Goal: Transaction & Acquisition: Download file/media

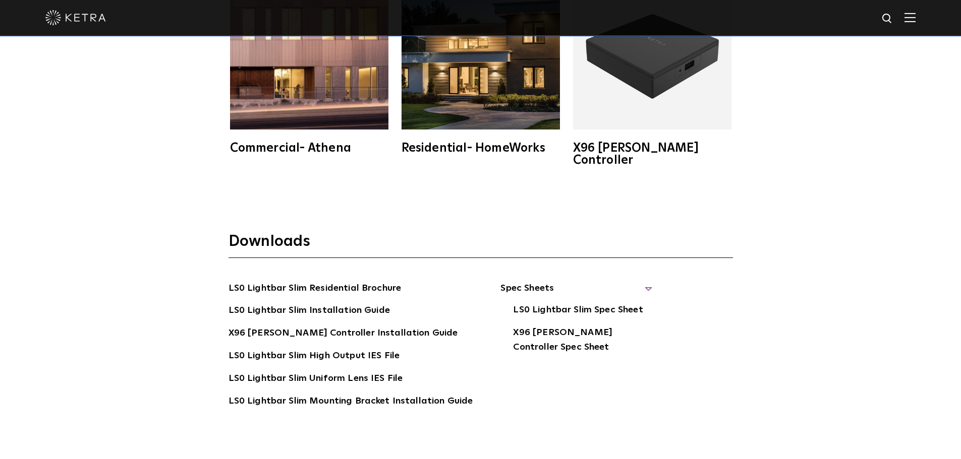
scroll to position [1866, 0]
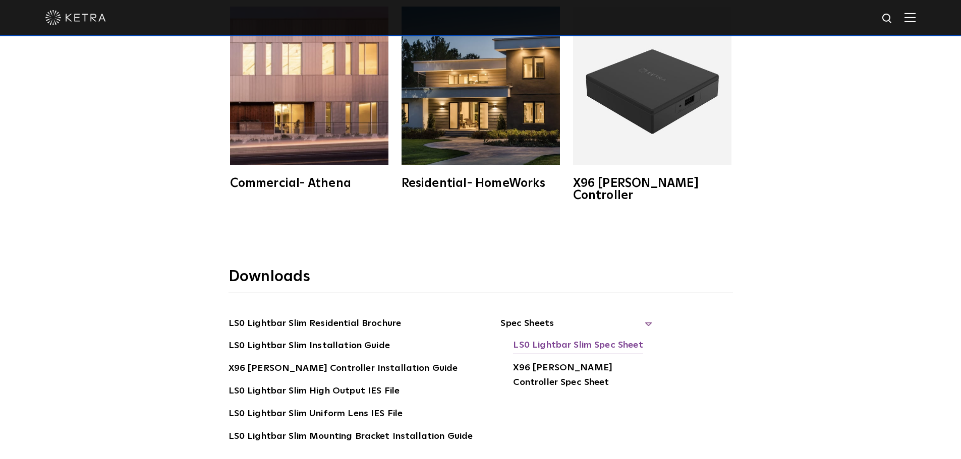
click at [583, 338] on link "LS0 Lightbar Slim Spec Sheet" at bounding box center [578, 346] width 130 height 16
click at [276, 187] on div "Commercial- Athena" at bounding box center [309, 183] width 158 height 12
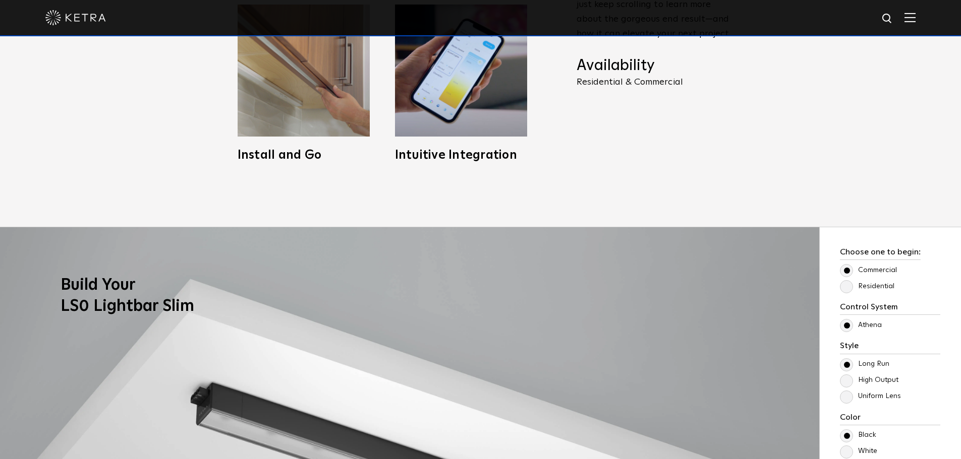
scroll to position [706, 0]
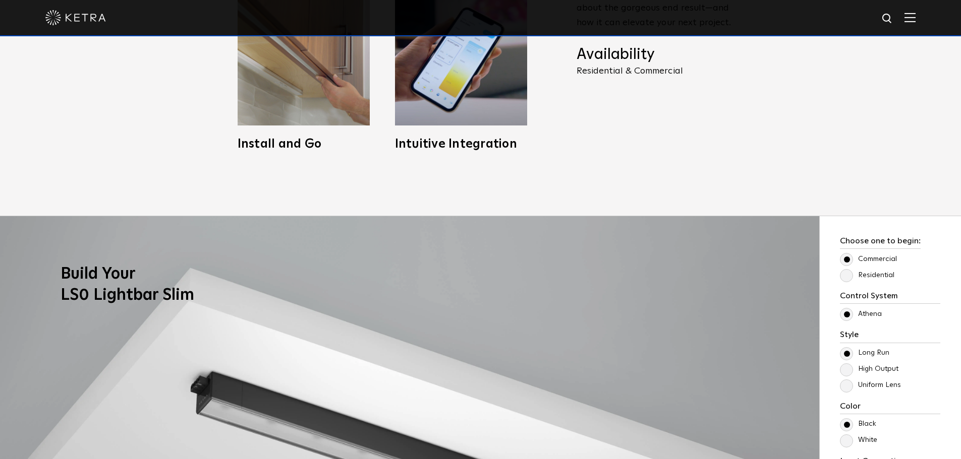
click at [849, 257] on label "Commercial" at bounding box center [868, 259] width 57 height 9
click at [0, 0] on input "Commercial" at bounding box center [0, 0] width 0 height 0
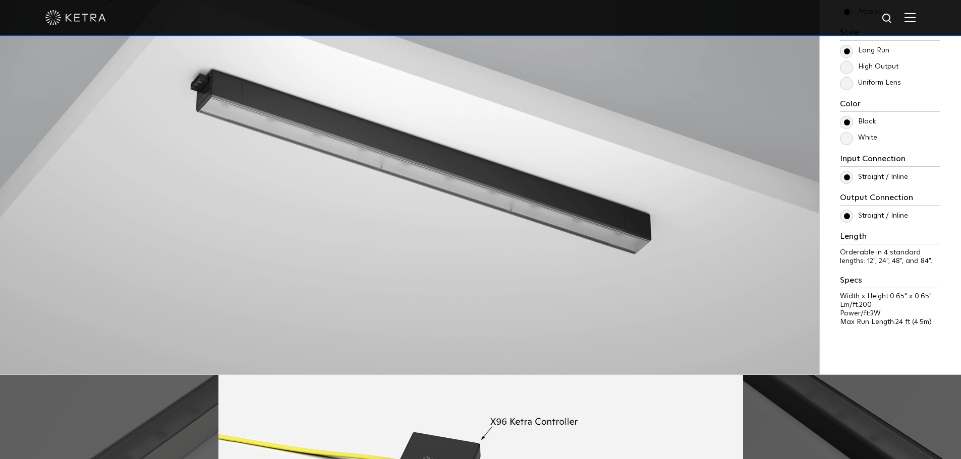
scroll to position [756, 0]
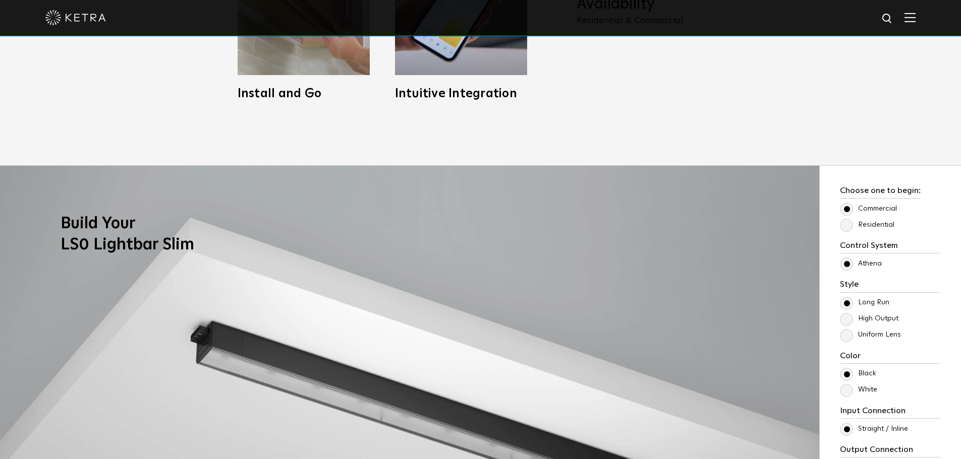
click at [844, 227] on label "Residential" at bounding box center [867, 225] width 54 height 9
click at [0, 0] on input "Residential" at bounding box center [0, 0] width 0 height 0
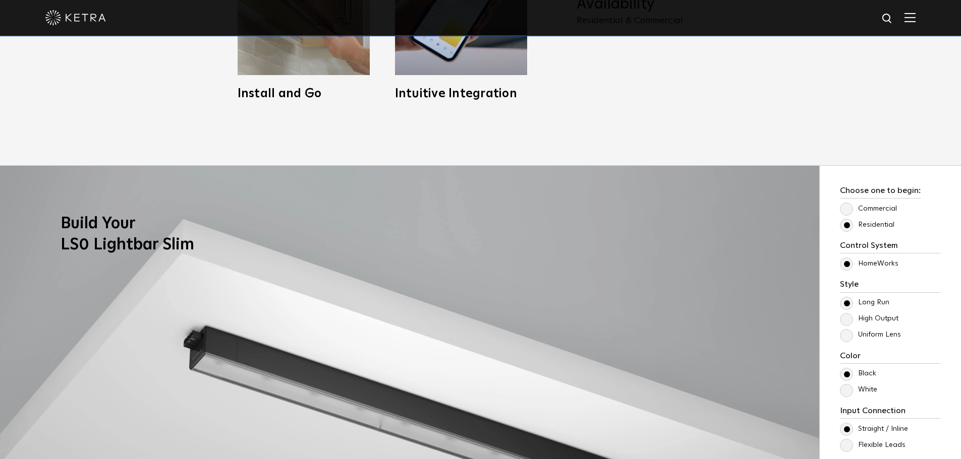
click at [844, 208] on label "Commercial" at bounding box center [868, 209] width 57 height 9
click at [0, 0] on input "Commercial" at bounding box center [0, 0] width 0 height 0
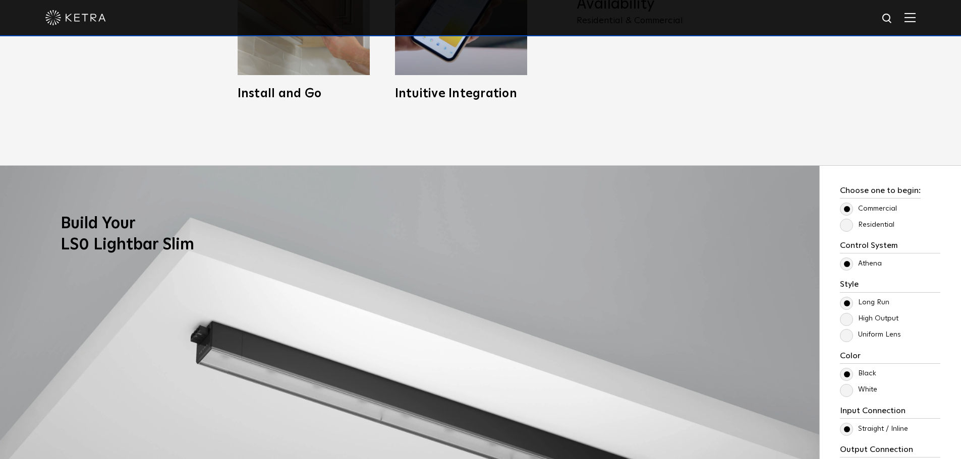
click at [844, 224] on label "Residential" at bounding box center [867, 225] width 54 height 9
click at [0, 0] on input "Residential" at bounding box center [0, 0] width 0 height 0
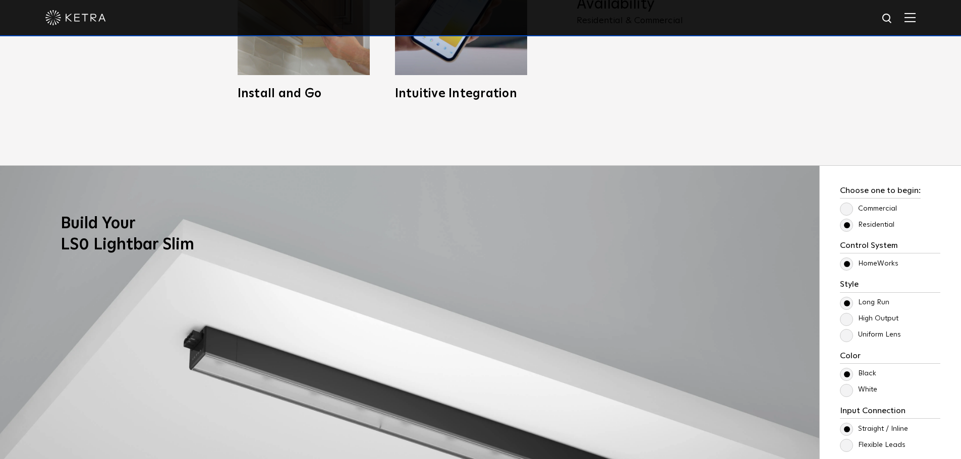
click at [844, 212] on label "Commercial" at bounding box center [868, 209] width 57 height 9
click at [0, 0] on input "Commercial" at bounding box center [0, 0] width 0 height 0
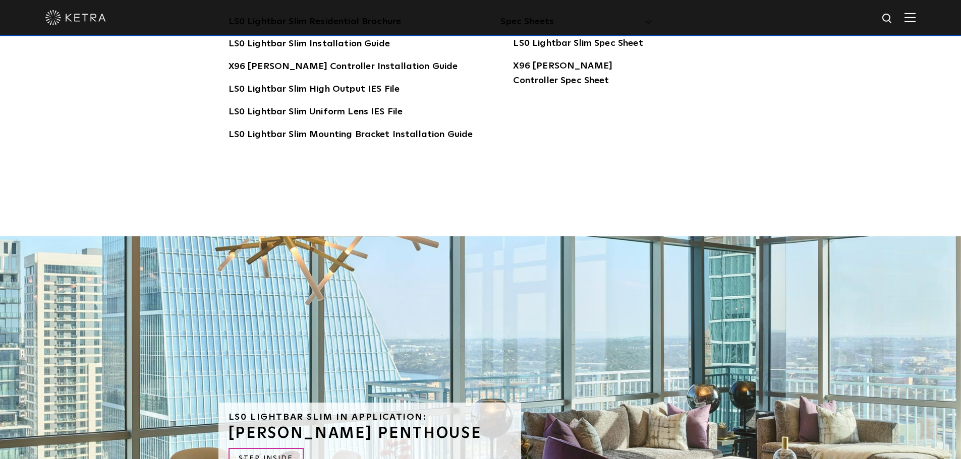
scroll to position [1866, 0]
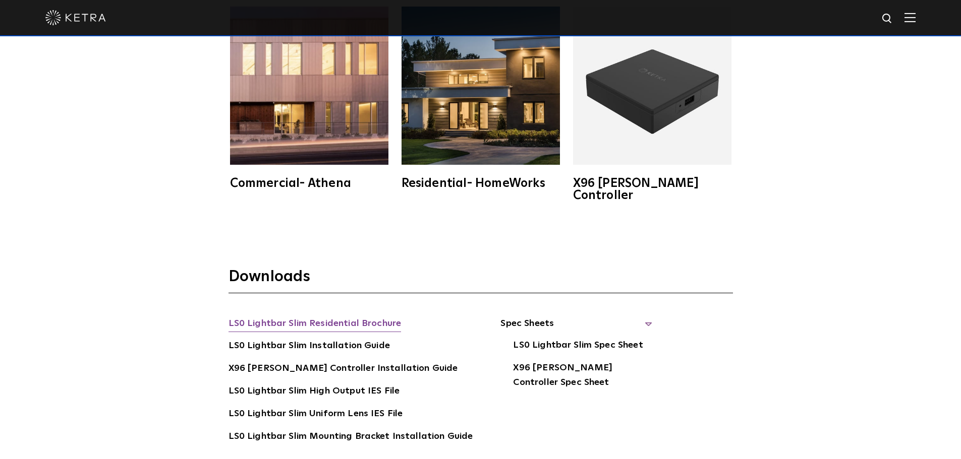
click at [339, 317] on link "LS0 Lightbar Slim Residential Brochure" at bounding box center [314, 325] width 173 height 16
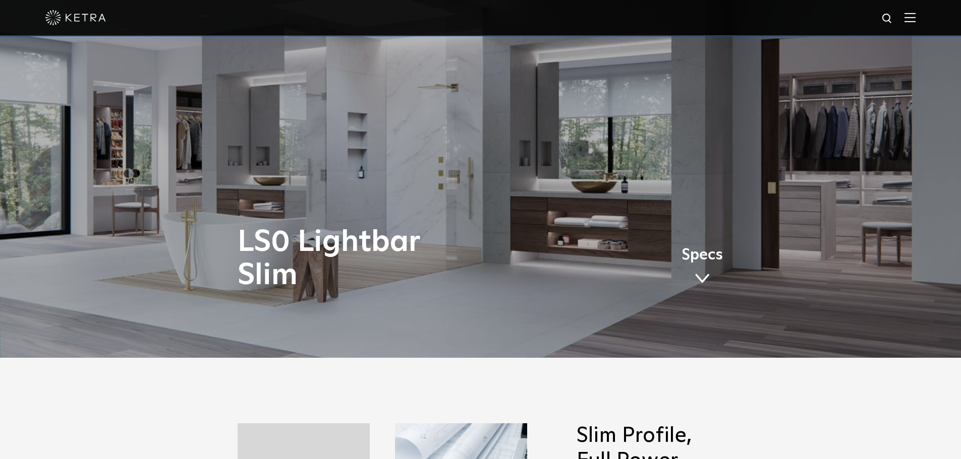
scroll to position [0, 0]
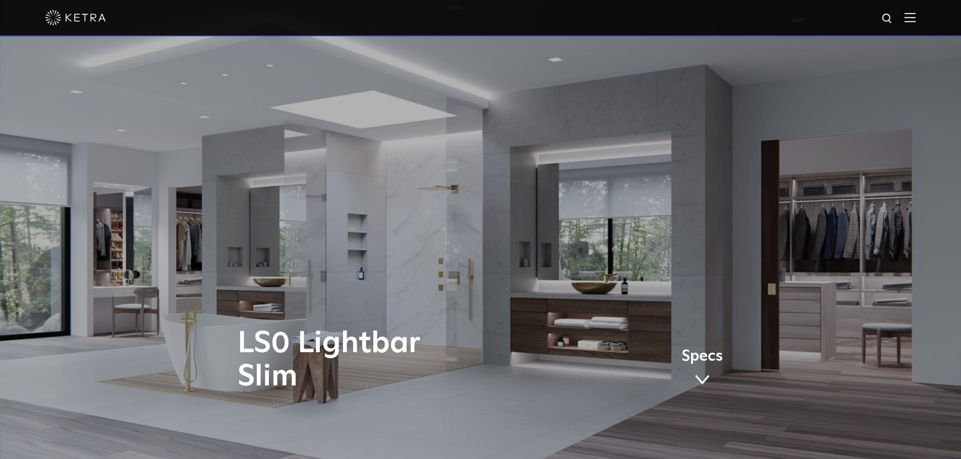
click at [915, 21] on img at bounding box center [909, 18] width 11 height 10
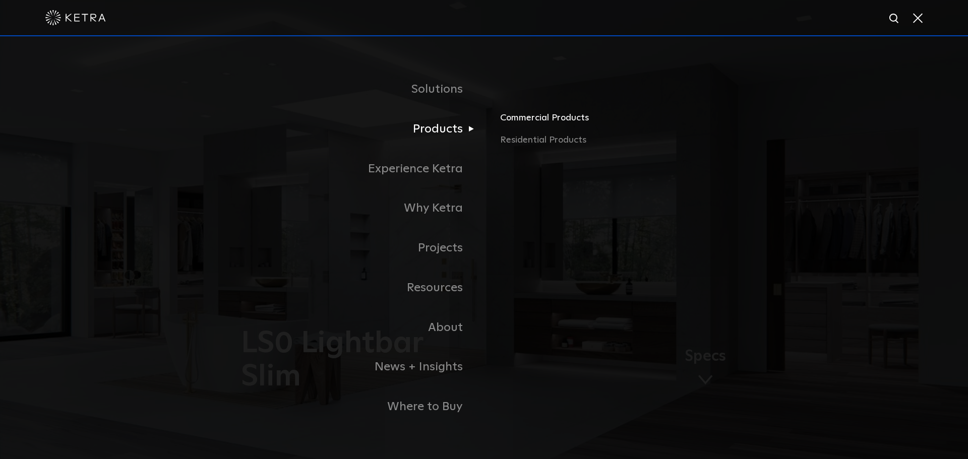
click at [571, 123] on link "Commercial Products" at bounding box center [618, 122] width 236 height 22
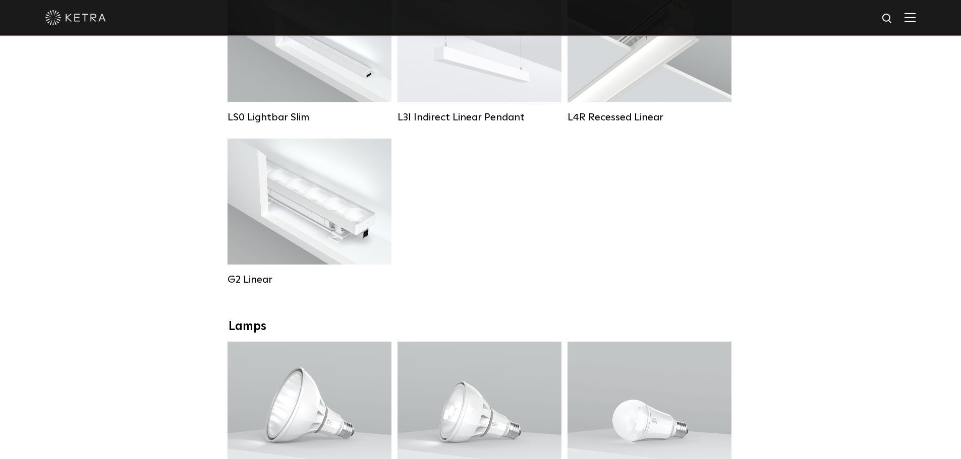
scroll to position [403, 0]
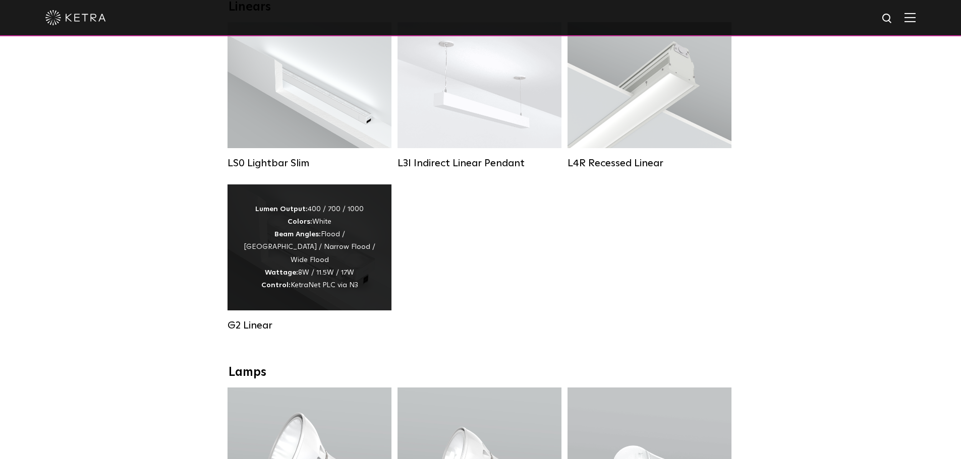
click at [362, 241] on div "Lumen Output: 400 / 700 / 1000 Colors: White Beam Angles: Flood / Graze / Narro…" at bounding box center [310, 247] width 134 height 89
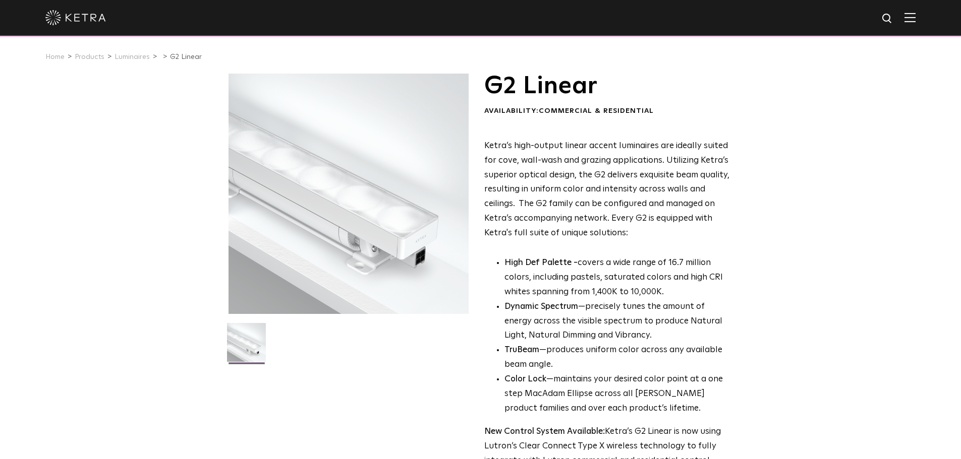
click at [708, 232] on p "Ketra’s high-output linear accent luminaires are ideally suited for cove, wall-…" at bounding box center [607, 190] width 246 height 102
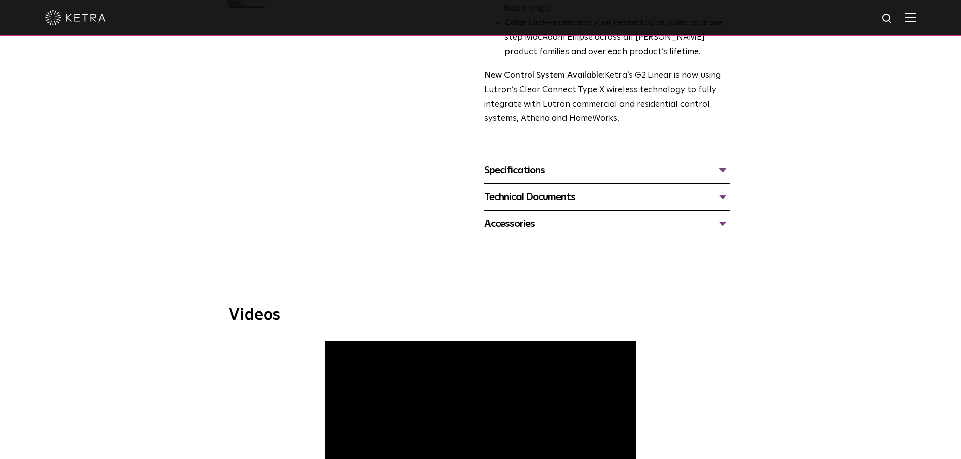
scroll to position [353, 0]
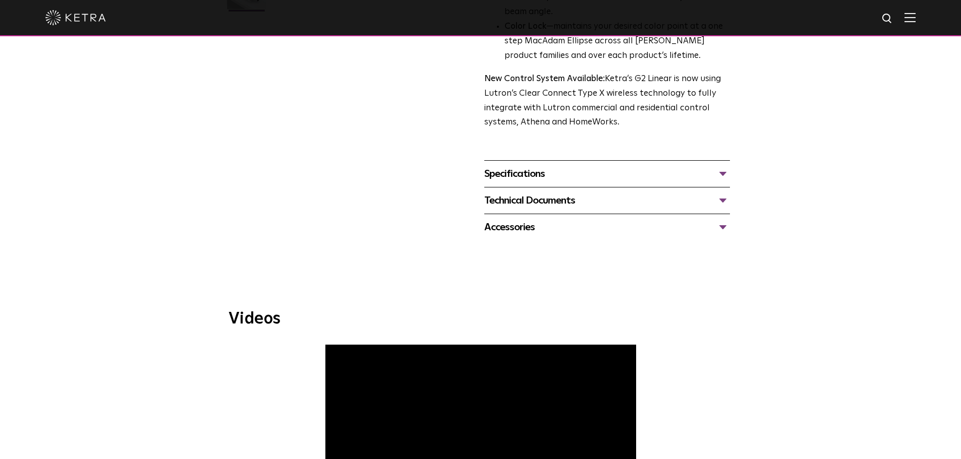
click at [587, 175] on div "Specifications" at bounding box center [607, 174] width 246 height 16
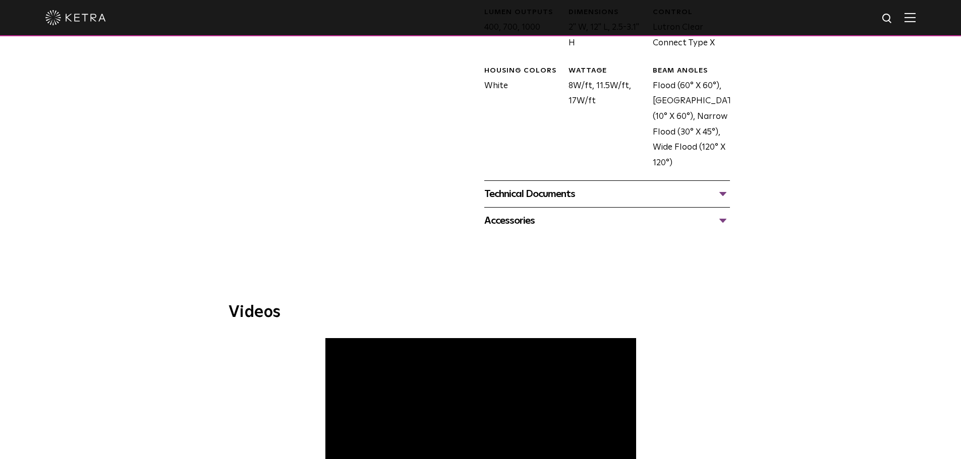
scroll to position [454, 0]
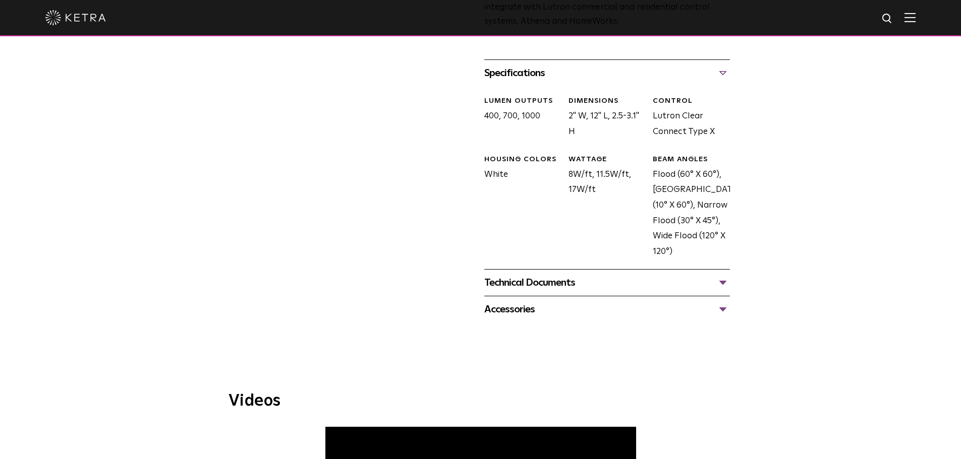
click at [537, 281] on div "Technical Documents" at bounding box center [607, 283] width 246 height 16
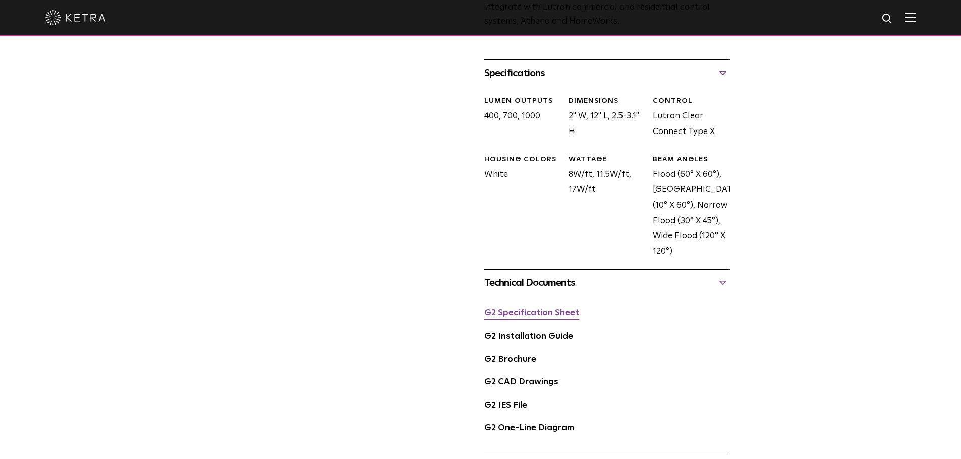
click at [549, 318] on link "G2 Specification Sheet" at bounding box center [531, 313] width 95 height 9
